Goal: Task Accomplishment & Management: Use online tool/utility

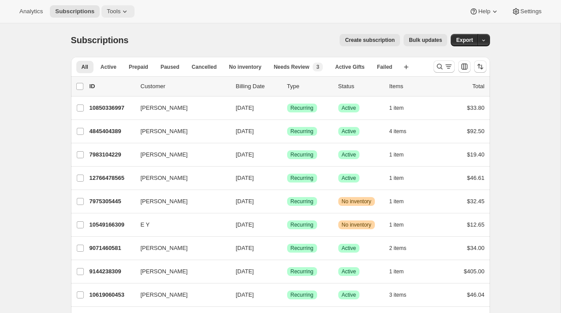
click at [120, 13] on span "Tools" at bounding box center [114, 11] width 14 height 7
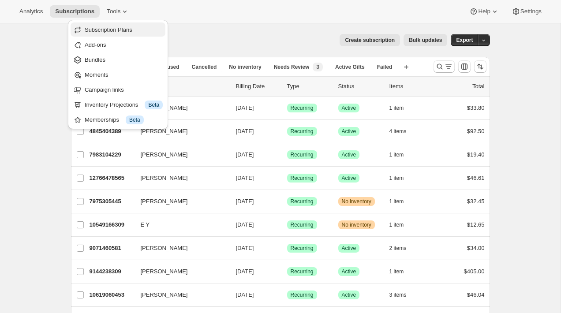
click at [119, 30] on span "Subscription Plans" at bounding box center [109, 29] width 48 height 7
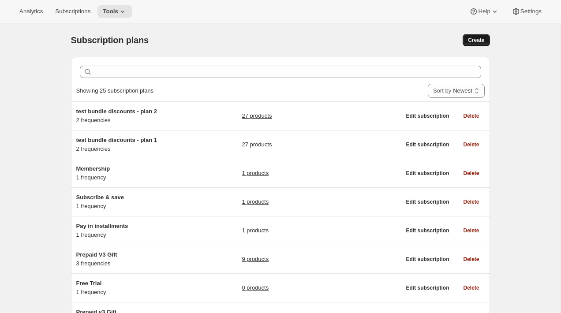
click at [469, 42] on span "Create" at bounding box center [476, 40] width 16 height 7
select select "WEEK"
select select "MONTH"
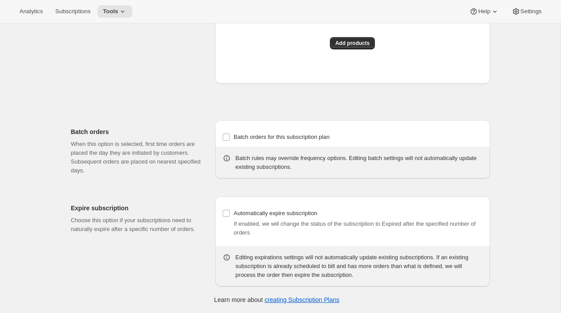
scroll to position [763, 0]
